Goal: Task Accomplishment & Management: Manage account settings

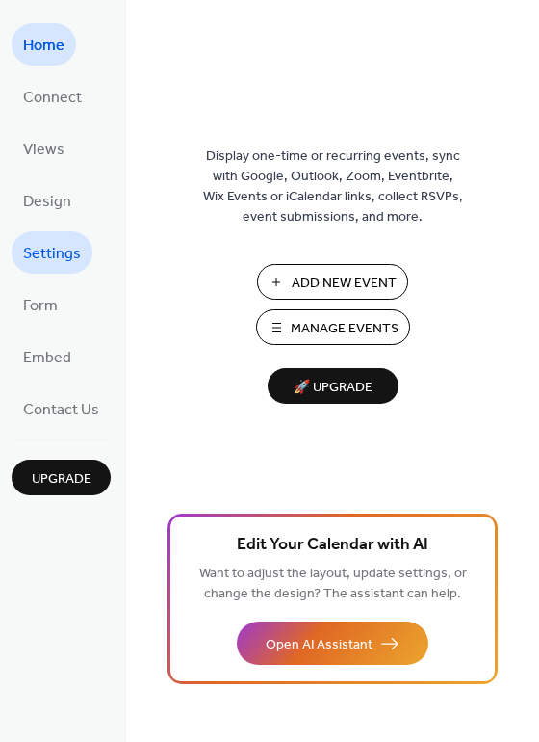
click at [36, 242] on span "Settings" at bounding box center [52, 254] width 58 height 31
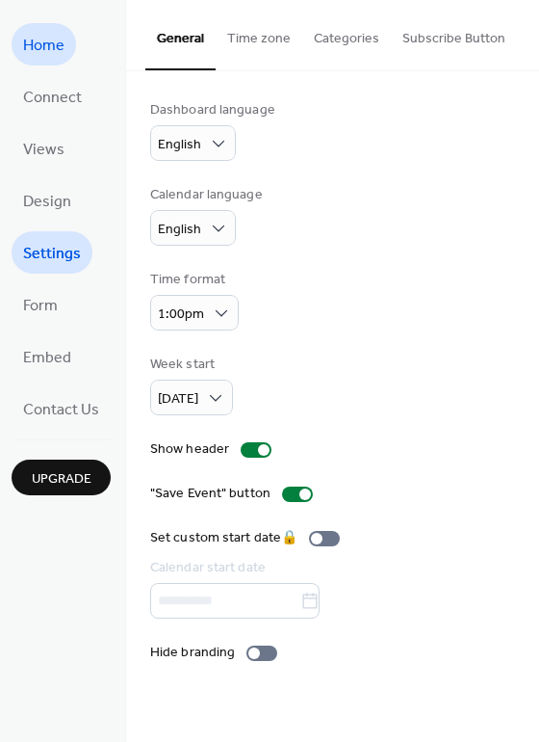
click at [46, 50] on span "Home" at bounding box center [43, 46] width 41 height 31
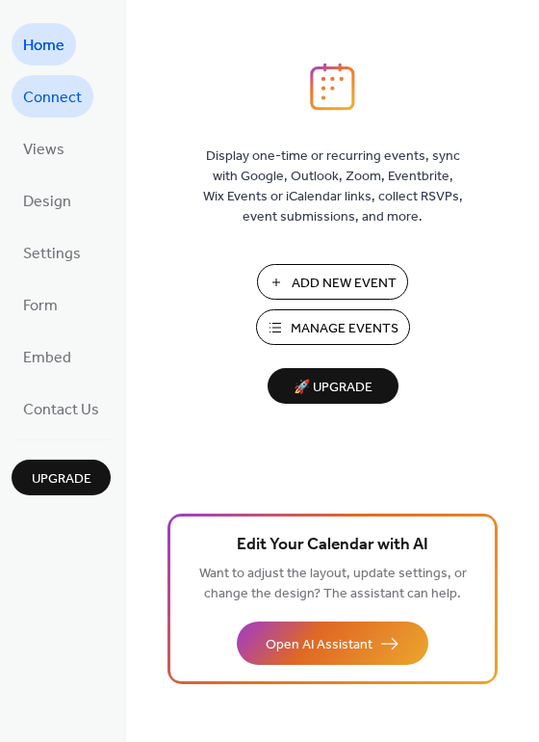
click at [59, 86] on span "Connect" at bounding box center [52, 98] width 59 height 31
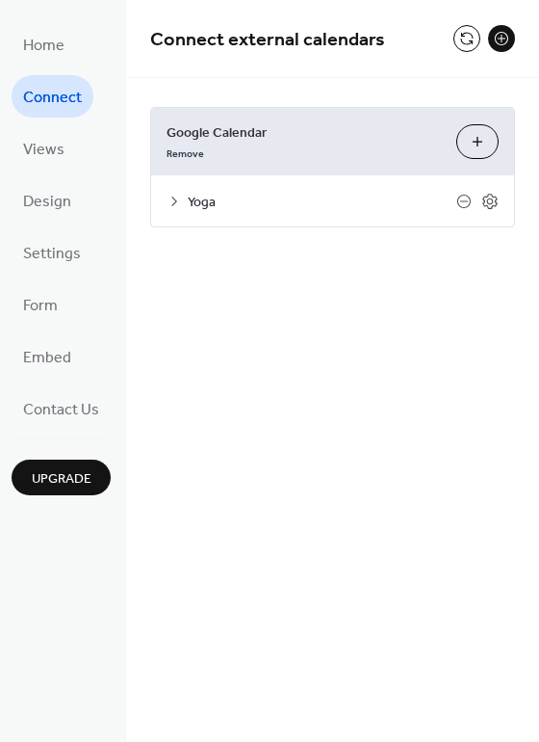
click at [219, 210] on span "Yoga" at bounding box center [322, 203] width 269 height 20
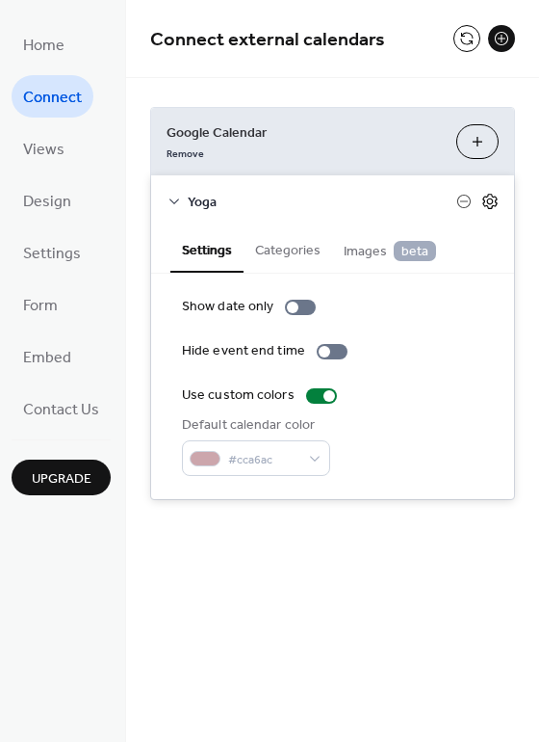
click at [493, 201] on icon at bounding box center [490, 200] width 7 height 7
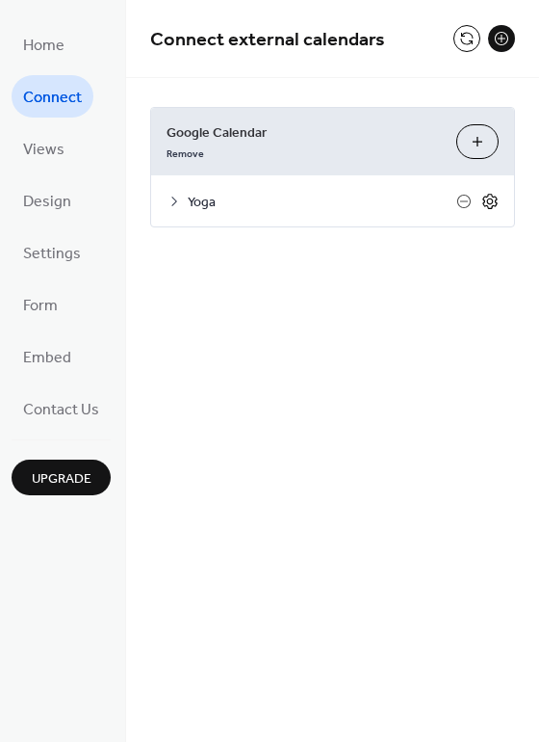
click at [493, 201] on icon at bounding box center [490, 200] width 7 height 7
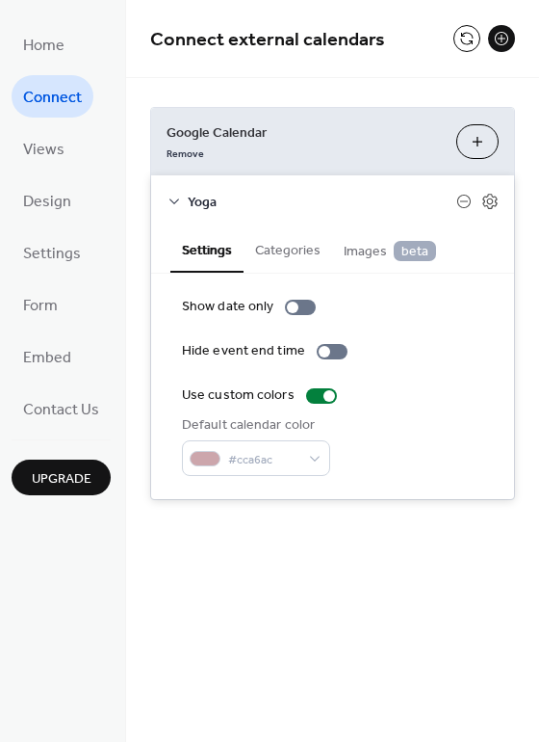
click at [275, 247] on button "Categories" at bounding box center [288, 248] width 89 height 44
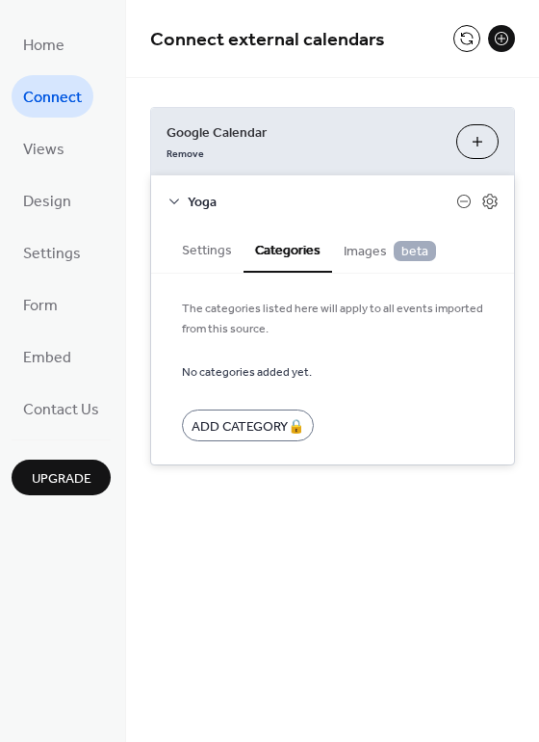
click at [196, 242] on button "Settings" at bounding box center [206, 248] width 73 height 44
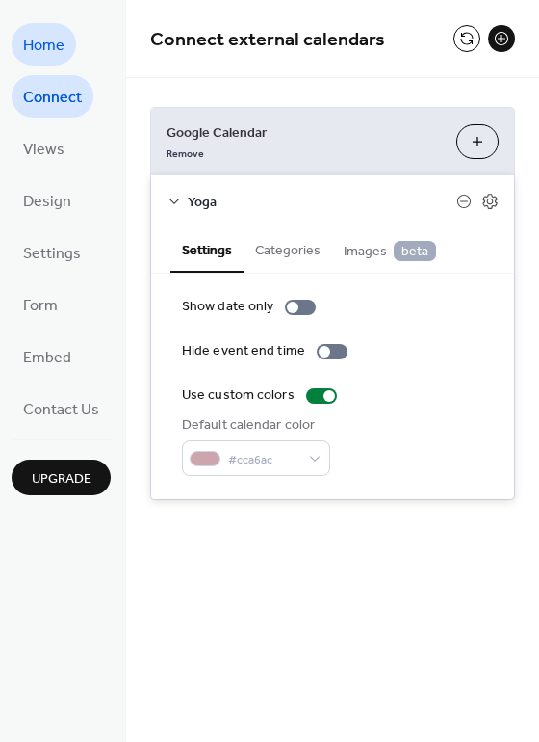
click at [47, 51] on span "Home" at bounding box center [43, 46] width 41 height 31
